Goal: Check status: Check status

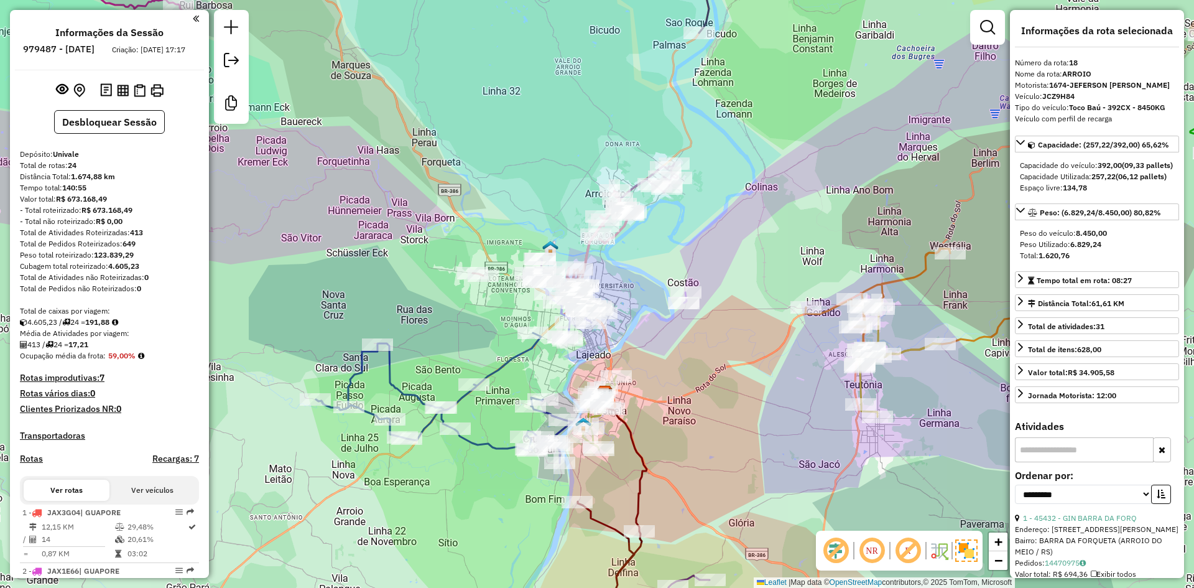
select select "**********"
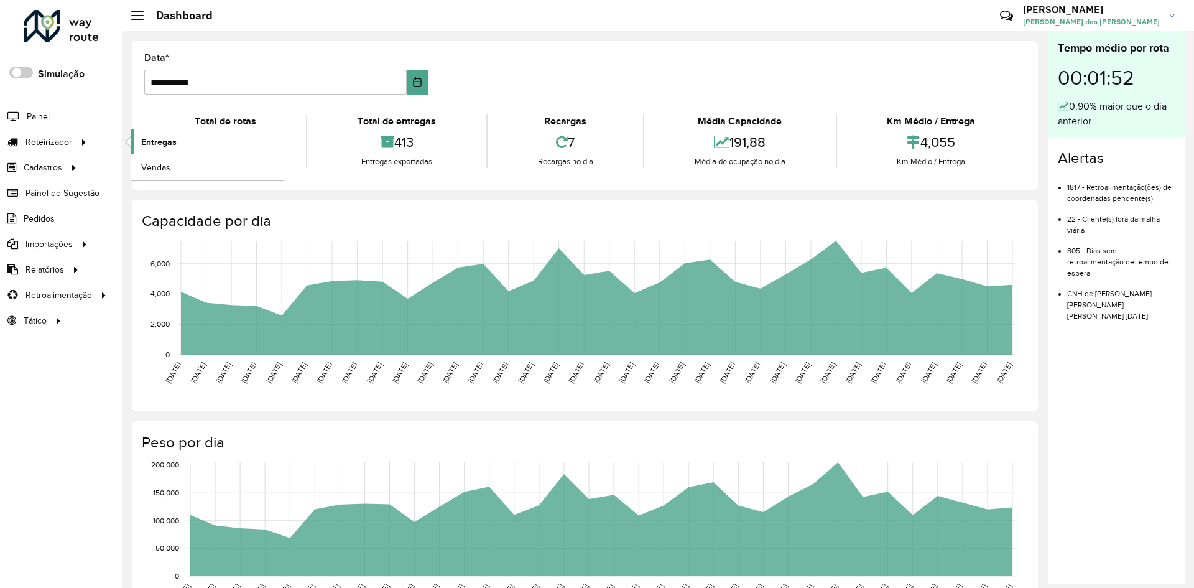
click at [147, 142] on span "Entregas" at bounding box center [158, 142] width 35 height 13
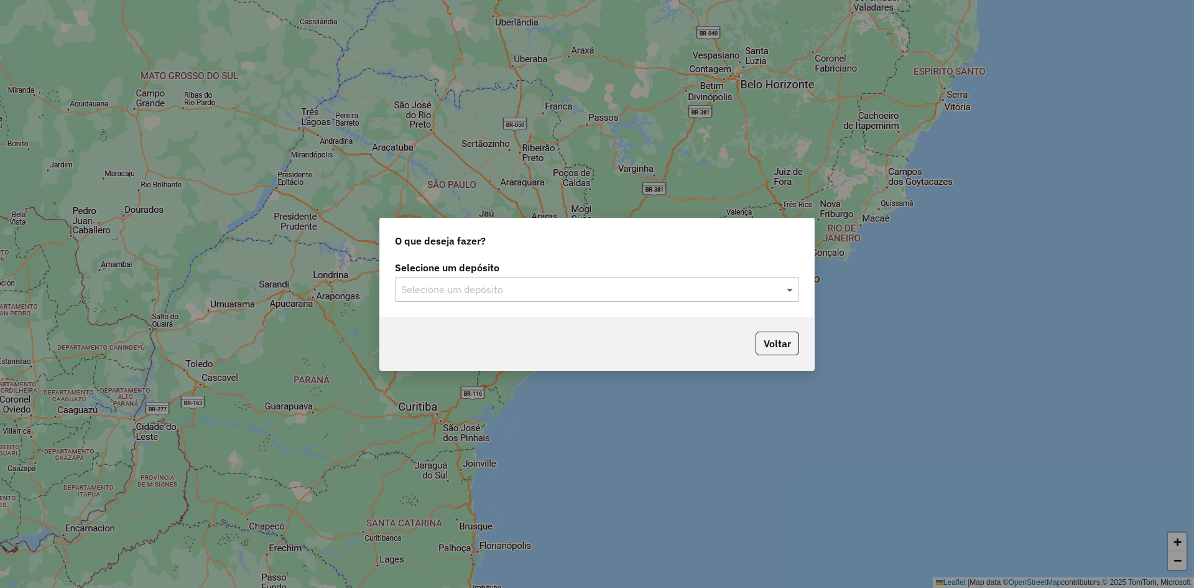
click at [795, 286] on span at bounding box center [791, 289] width 16 height 15
click at [514, 330] on div "Univale" at bounding box center [596, 325] width 403 height 21
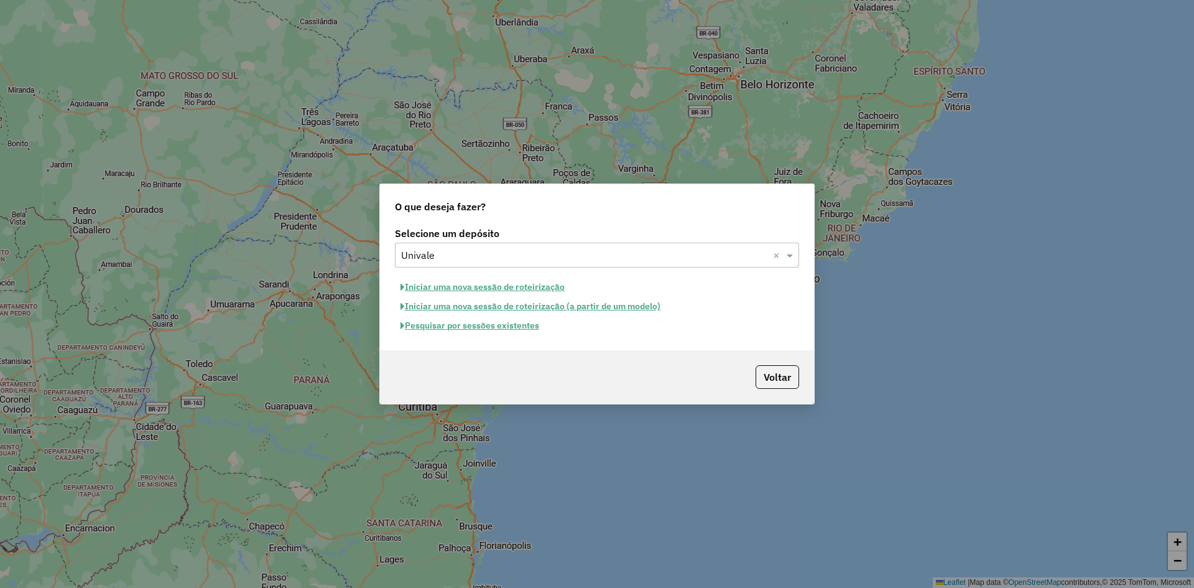
click at [521, 326] on button "Pesquisar por sessões existentes" at bounding box center [470, 325] width 150 height 19
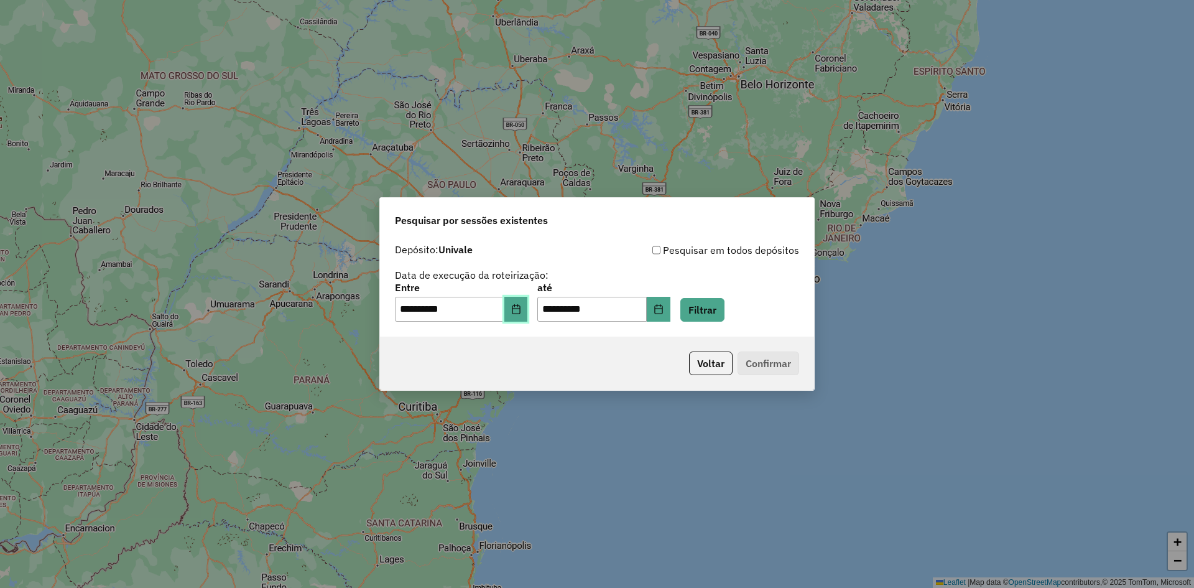
click at [520, 313] on icon "Choose Date" at bounding box center [516, 309] width 8 height 10
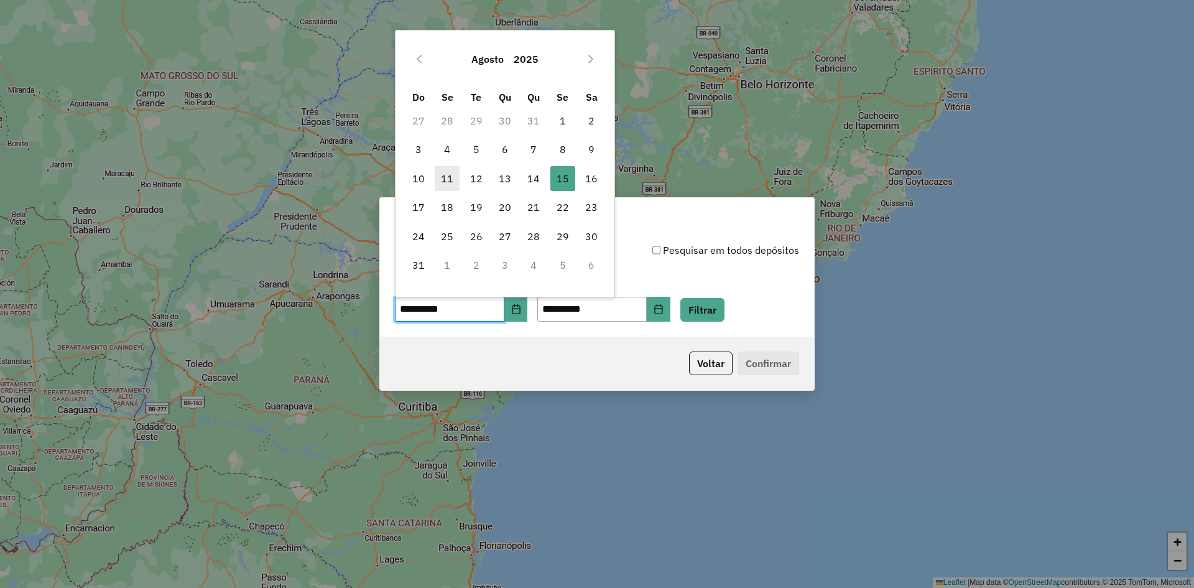
click at [445, 183] on span "11" at bounding box center [447, 178] width 25 height 25
type input "**********"
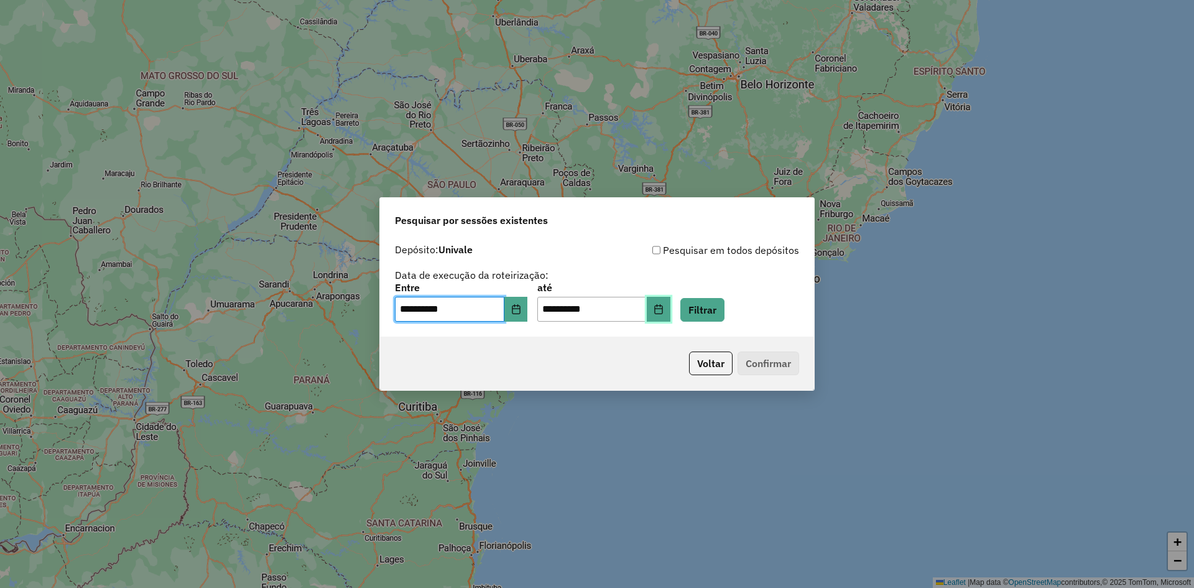
click at [663, 310] on icon "Choose Date" at bounding box center [658, 309] width 10 height 10
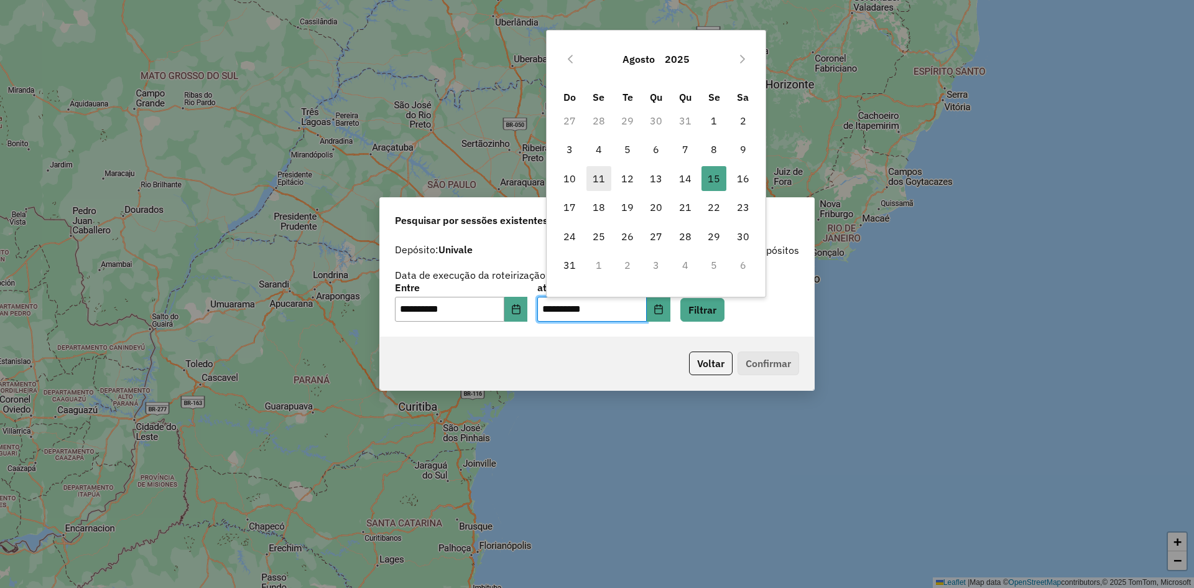
click at [598, 177] on span "11" at bounding box center [598, 178] width 25 height 25
type input "**********"
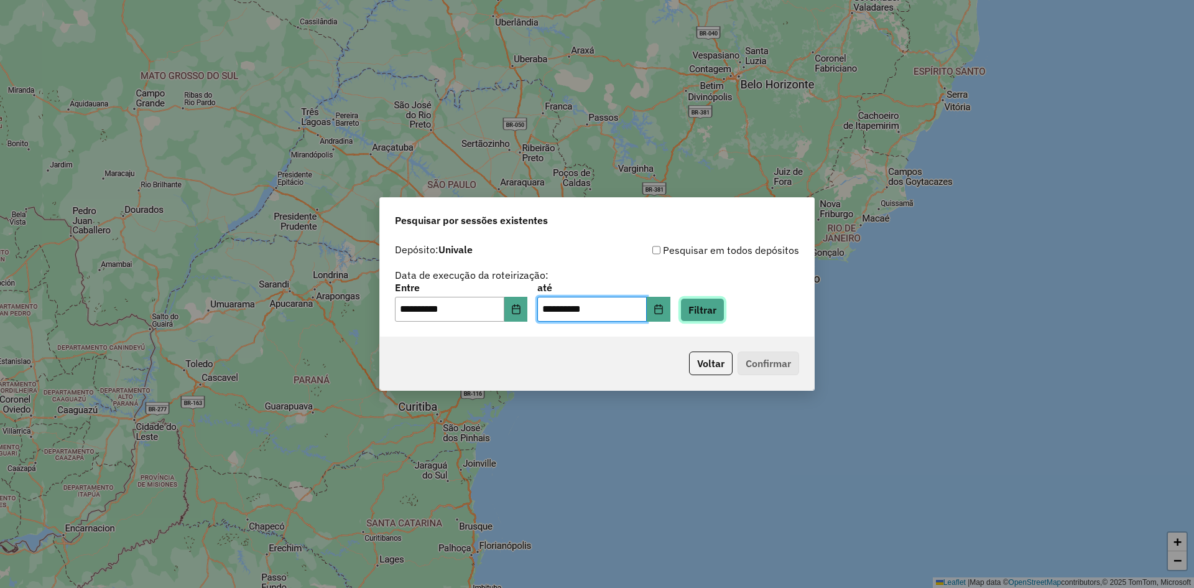
click at [724, 312] on button "Filtrar" at bounding box center [702, 310] width 44 height 24
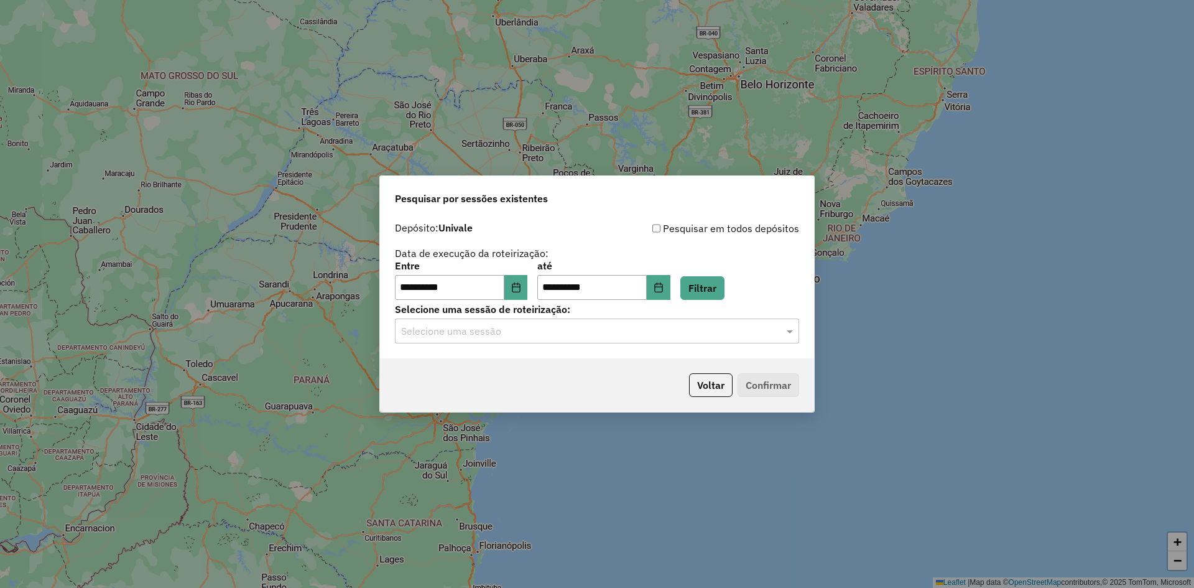
click at [777, 335] on div at bounding box center [597, 331] width 404 height 16
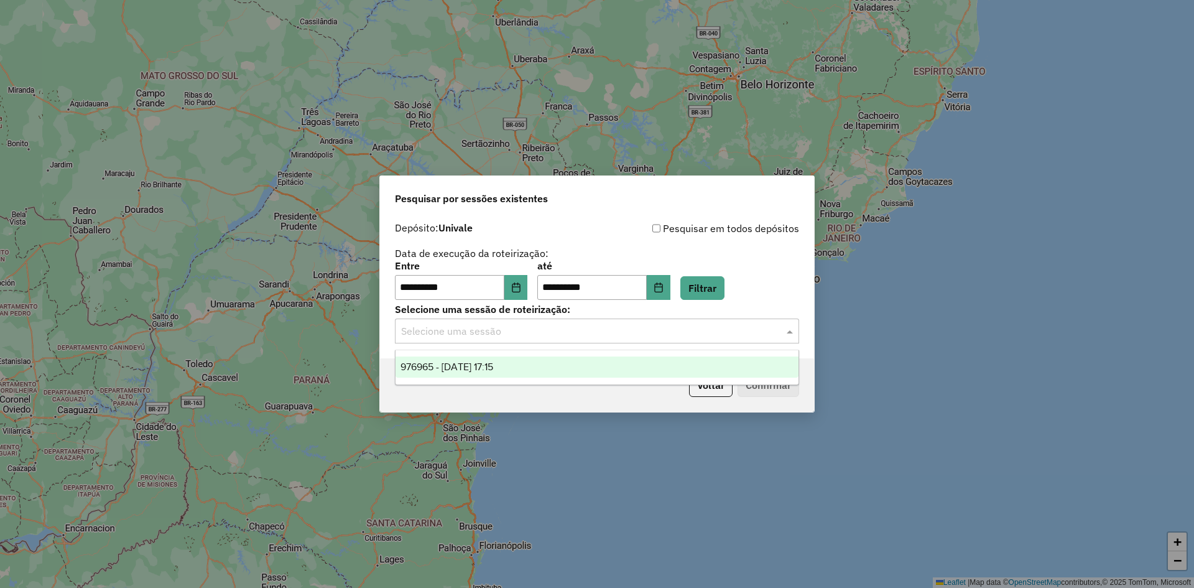
click at [551, 375] on div "976965 - 11/08/2025 17:15" at bounding box center [596, 366] width 403 height 21
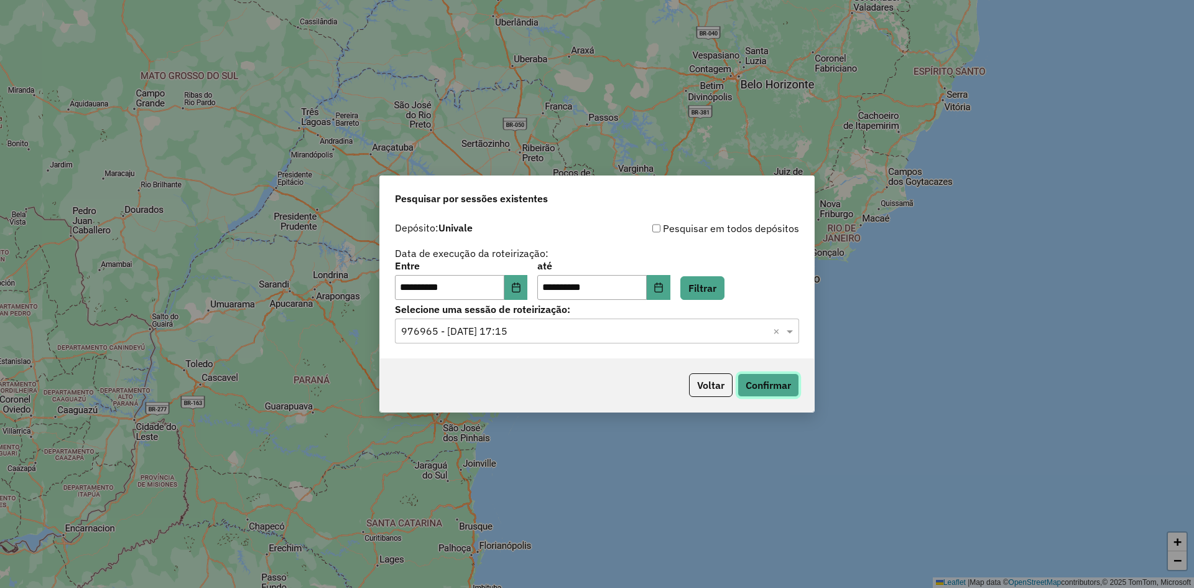
click at [776, 385] on button "Confirmar" at bounding box center [768, 385] width 62 height 24
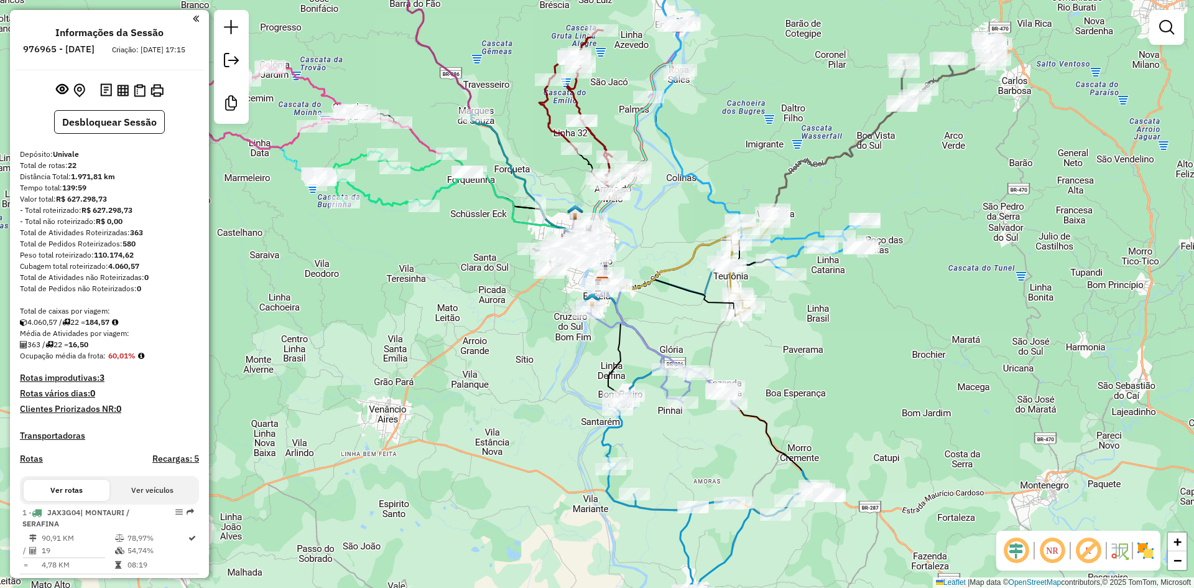
click at [1147, 556] on img at bounding box center [1145, 550] width 20 height 20
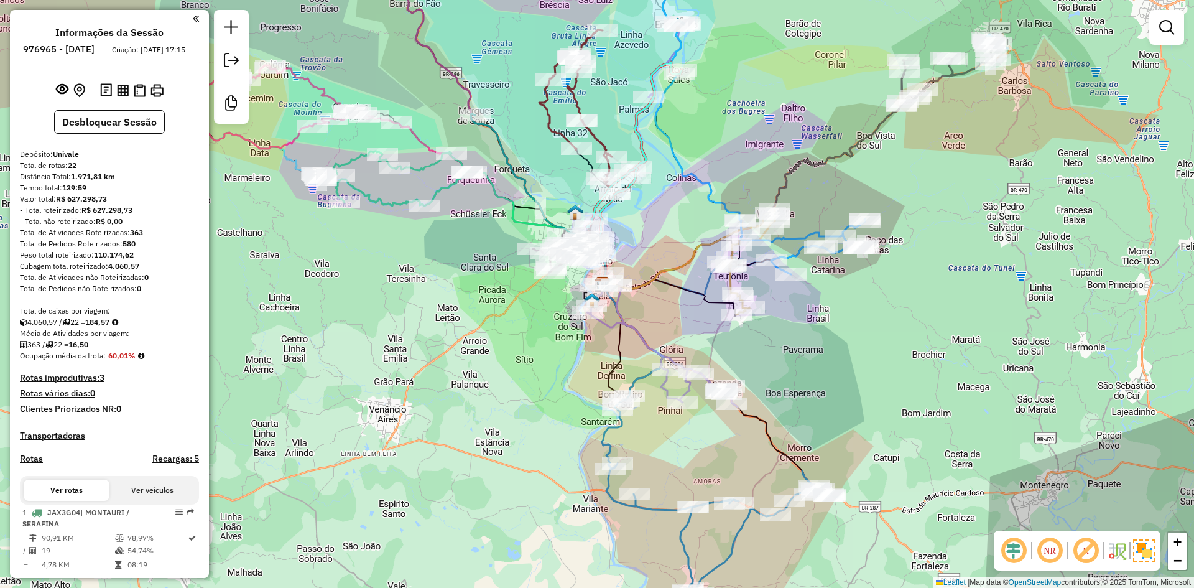
click at [1023, 549] on em at bounding box center [1014, 550] width 30 height 30
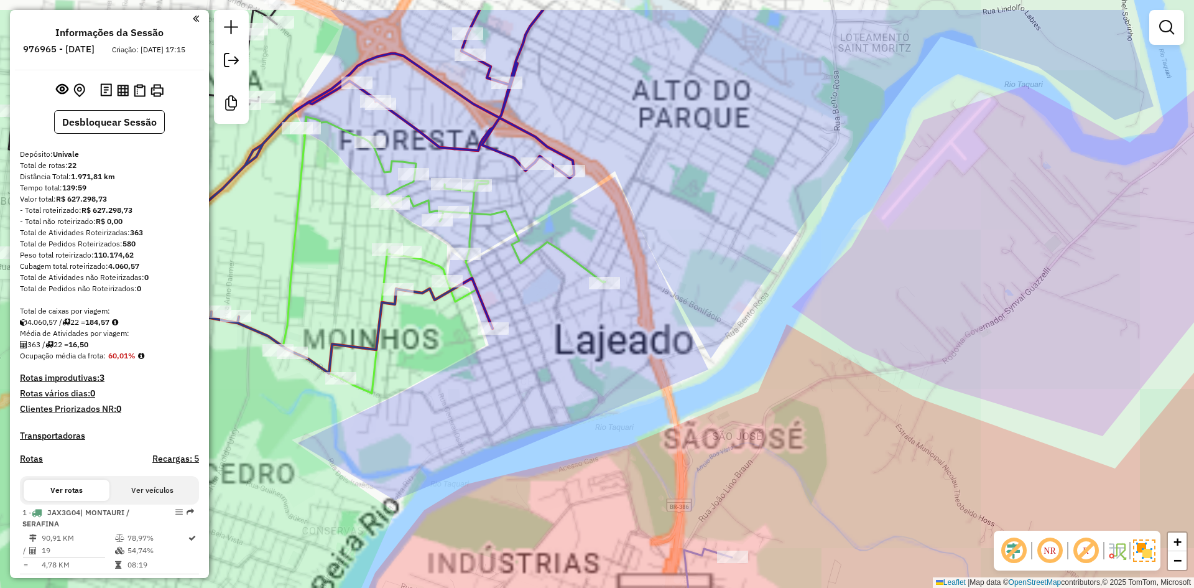
drag, startPoint x: 604, startPoint y: 144, endPoint x: 654, endPoint y: 287, distance: 152.2
click at [652, 287] on div "Janela de atendimento Grade de atendimento Capacidade Transportadoras Veículos …" at bounding box center [597, 294] width 1194 height 588
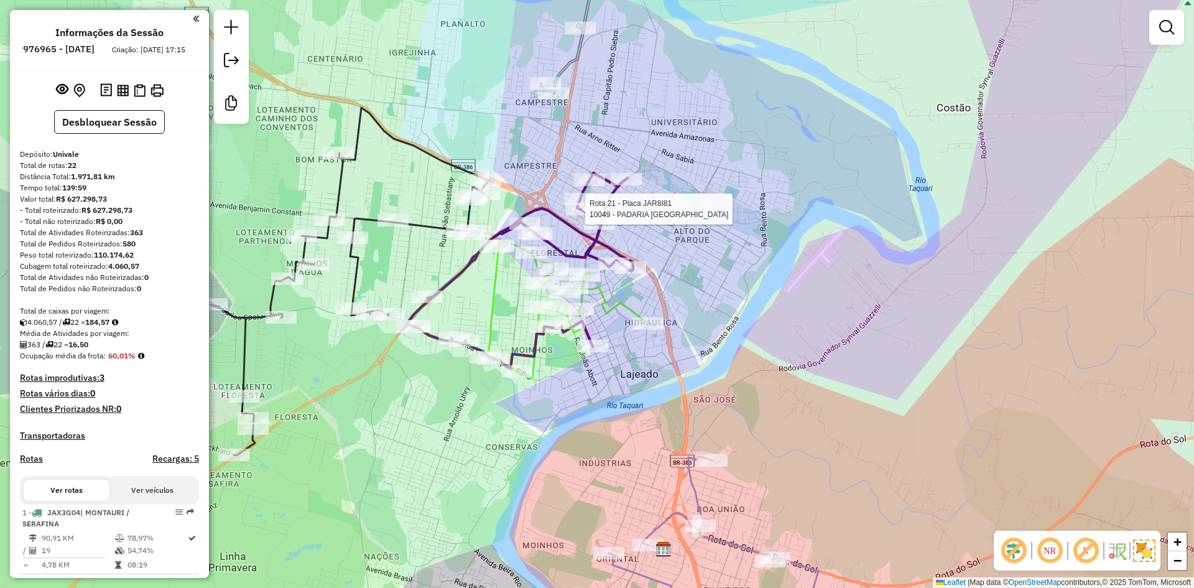
select select "**********"
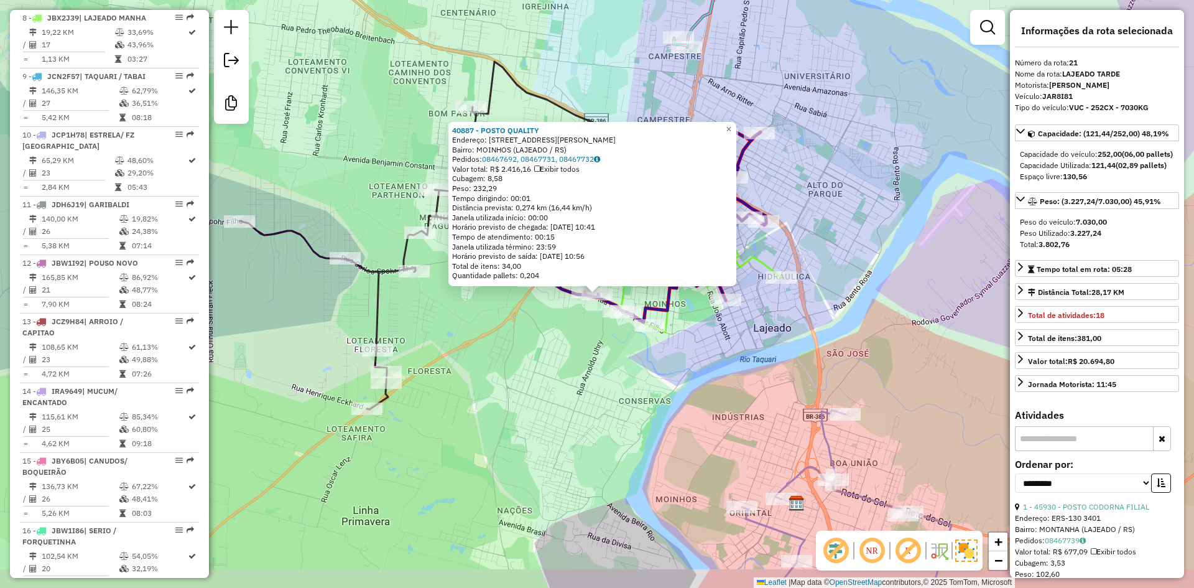
scroll to position [1346, 0]
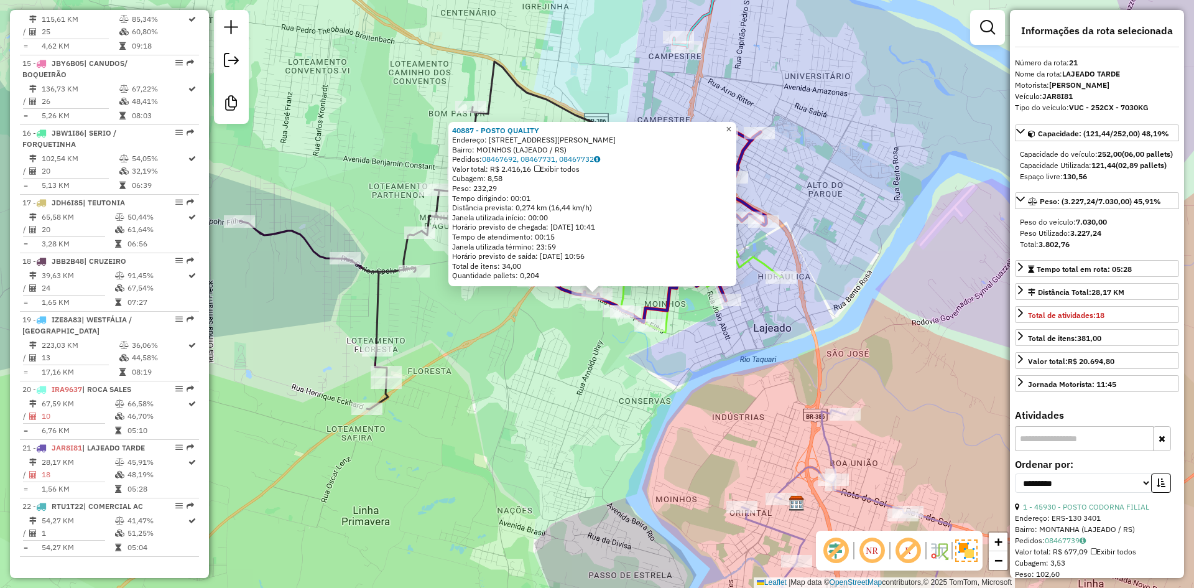
click at [731, 124] on span "×" at bounding box center [729, 129] width 6 height 11
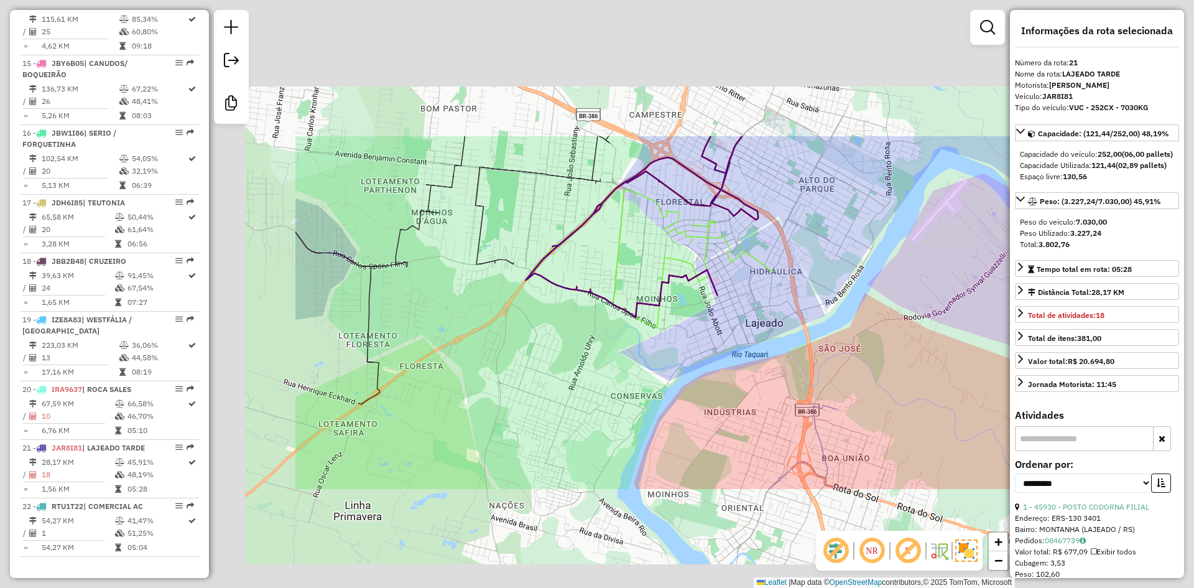
click at [695, 329] on div "Janela de atendimento Grade de atendimento Capacidade Transportadoras Veículos …" at bounding box center [597, 294] width 1194 height 588
